Goal: Task Accomplishment & Management: Complete application form

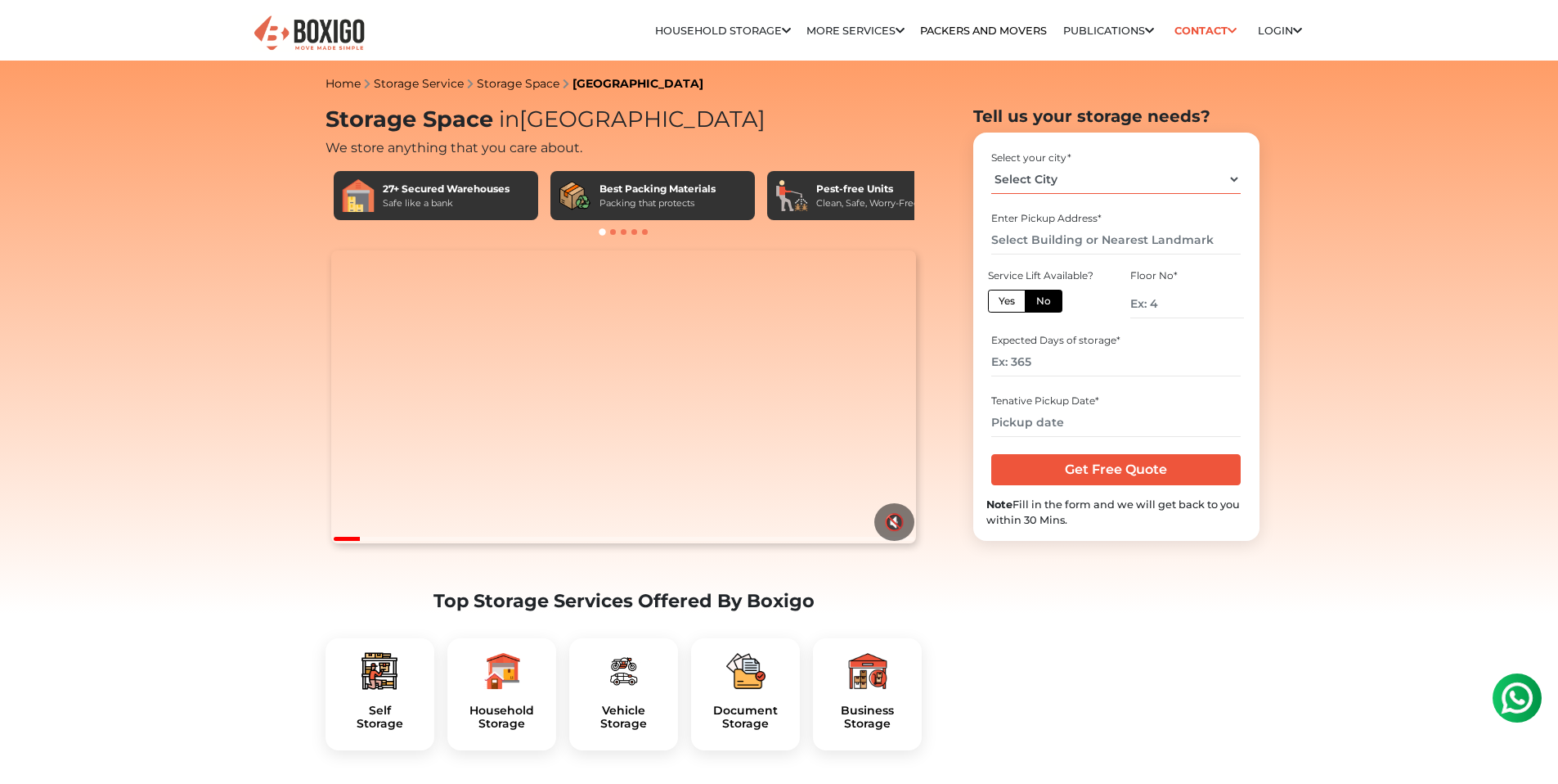
click at [1023, 181] on select "Select City [GEOGRAPHIC_DATA] [GEOGRAPHIC_DATA] [GEOGRAPHIC_DATA] [GEOGRAPHIC_D…" at bounding box center [1116, 178] width 249 height 28
select select "[GEOGRAPHIC_DATA]"
click at [992, 165] on select "Select City [GEOGRAPHIC_DATA] [GEOGRAPHIC_DATA] [GEOGRAPHIC_DATA] [GEOGRAPHIC_D…" at bounding box center [1116, 178] width 249 height 28
click at [1039, 244] on input "text" at bounding box center [1116, 239] width 249 height 28
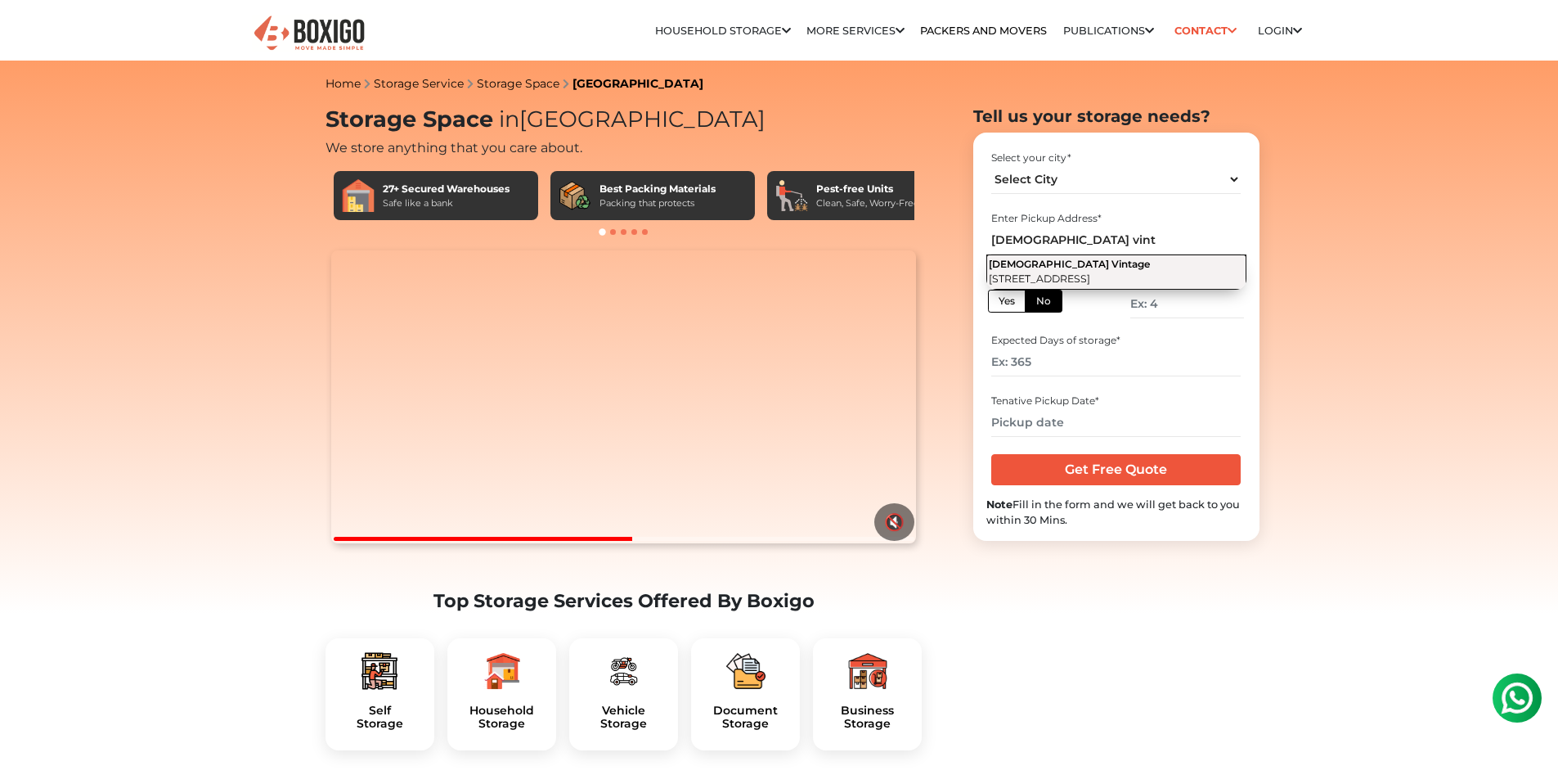
click at [1069, 270] on span "[DEMOGRAPHIC_DATA] Vintage" at bounding box center [1069, 263] width 161 height 12
type input "[DEMOGRAPHIC_DATA] Vintage, [STREET_ADDRESS]"
click at [1180, 292] on input "number" at bounding box center [1186, 303] width 113 height 28
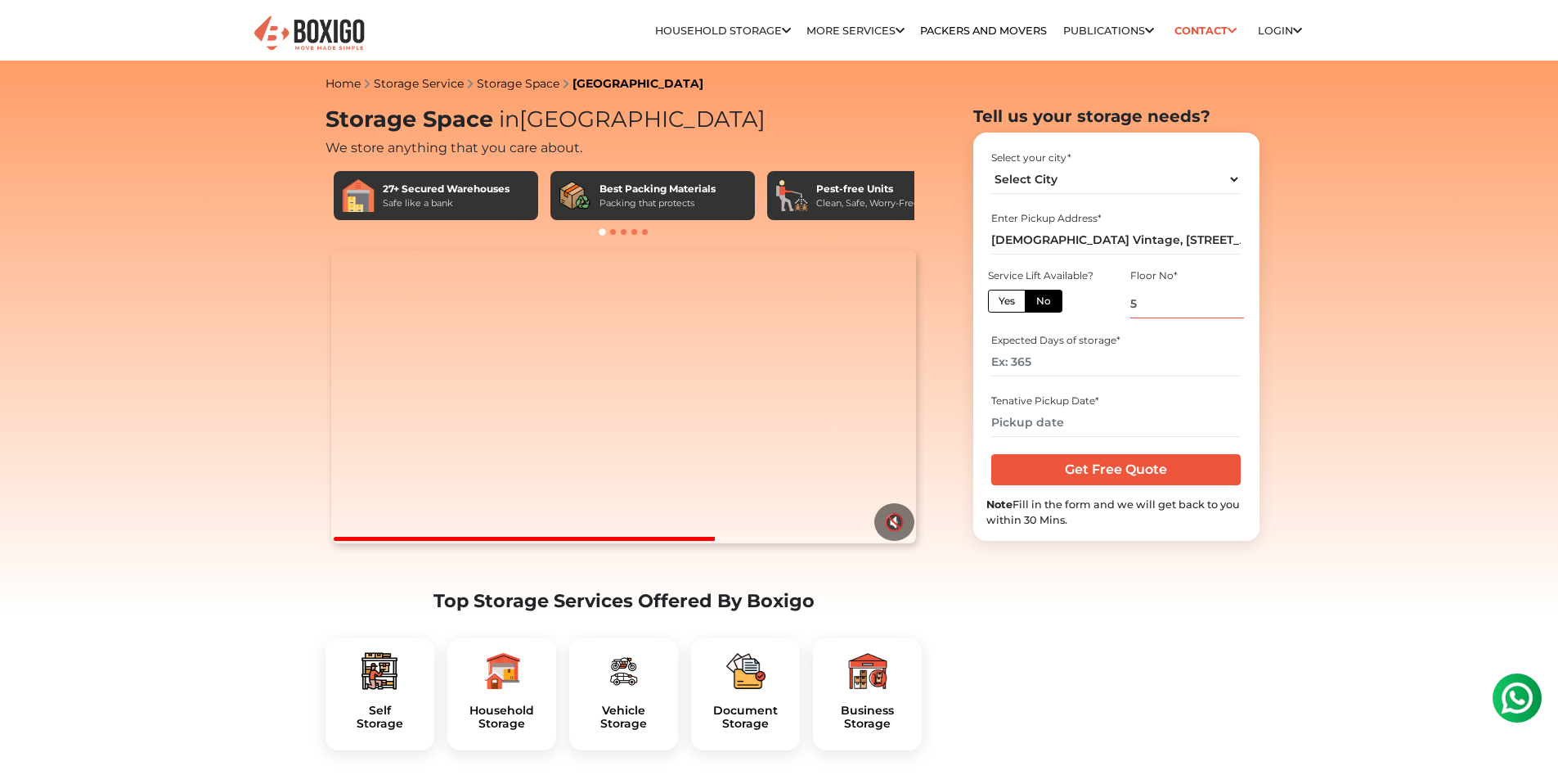
type input "5"
click at [1136, 369] on input "number" at bounding box center [1116, 361] width 249 height 28
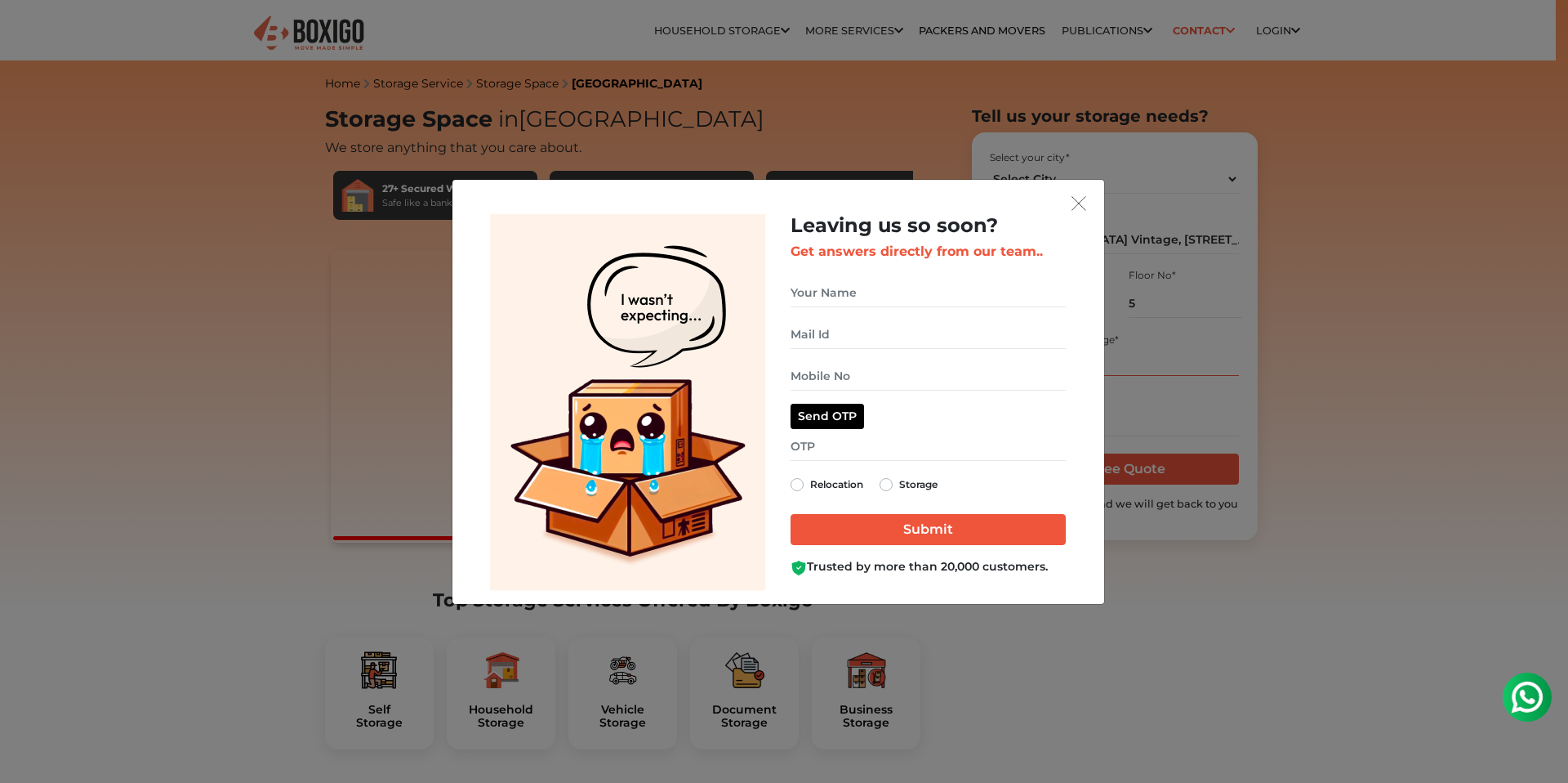
type input "1"
